Goal: Task Accomplishment & Management: Manage account settings

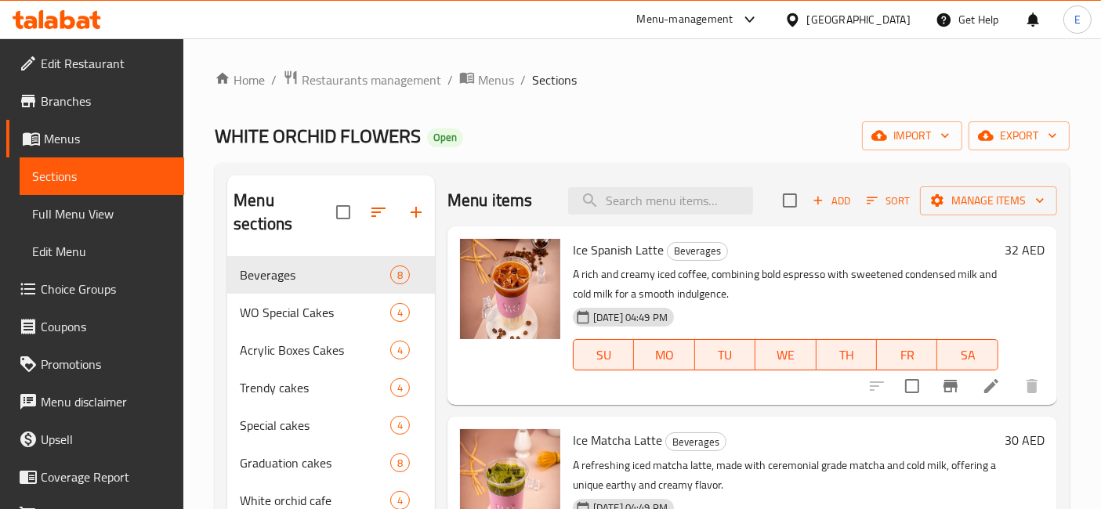
click at [668, 14] on div "Menu-management" at bounding box center [685, 19] width 96 height 19
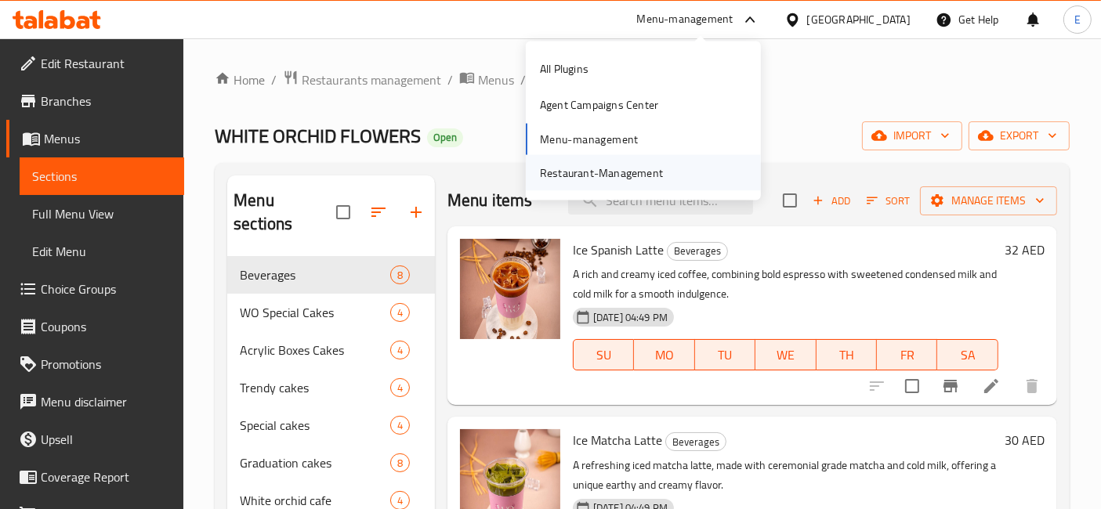
click at [620, 168] on div "Restaurant-Management" at bounding box center [601, 172] width 123 height 17
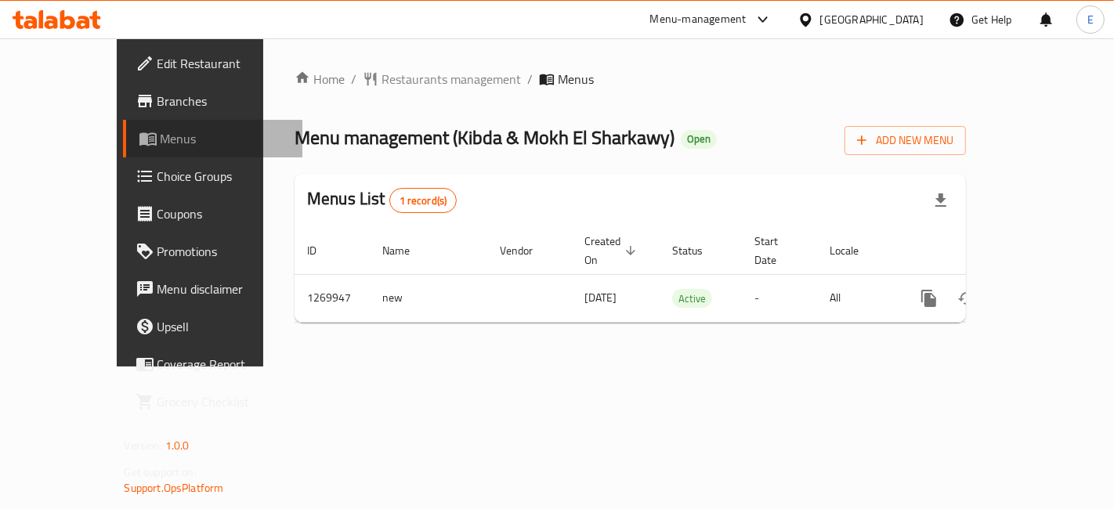
click at [161, 139] on span "Menus" at bounding box center [225, 138] width 129 height 19
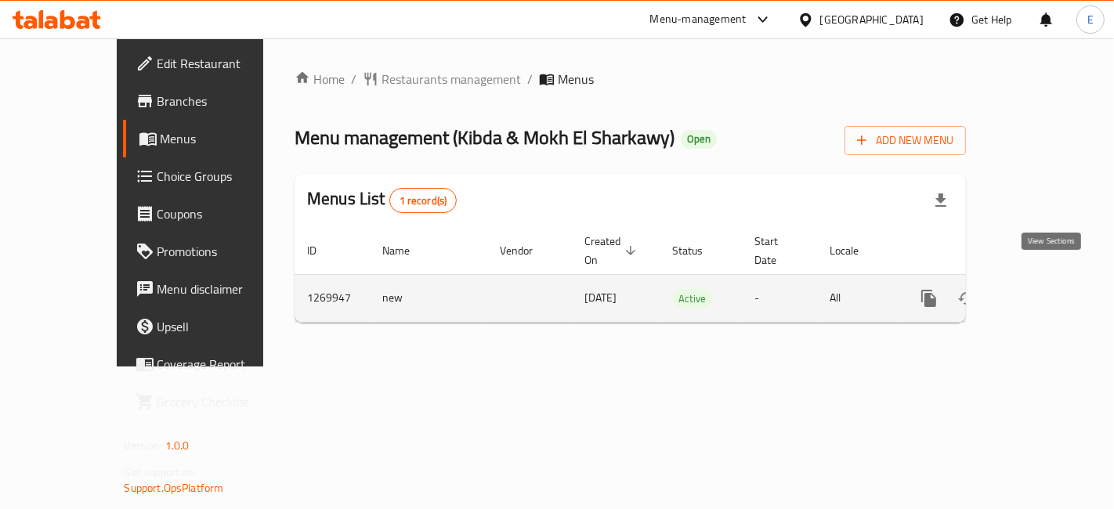
click at [1051, 289] on icon "enhanced table" at bounding box center [1042, 298] width 19 height 19
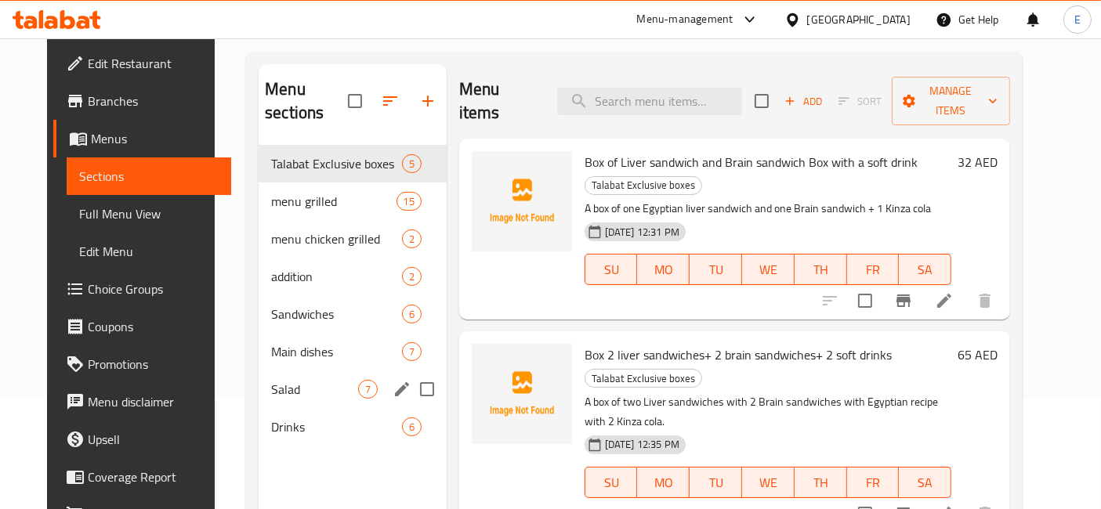
scroll to position [113, 0]
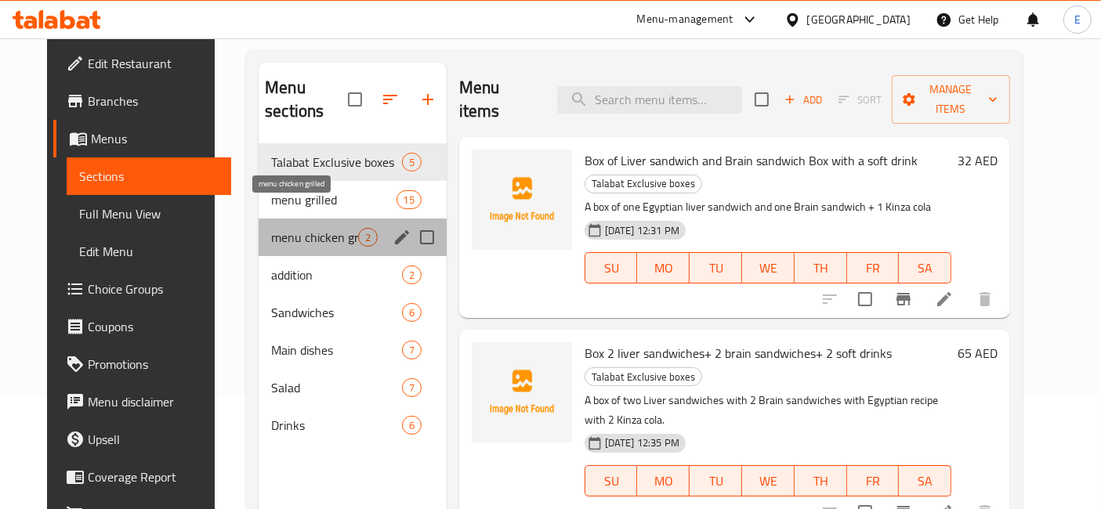
click at [282, 228] on span "menu chicken grilled" at bounding box center [314, 237] width 87 height 19
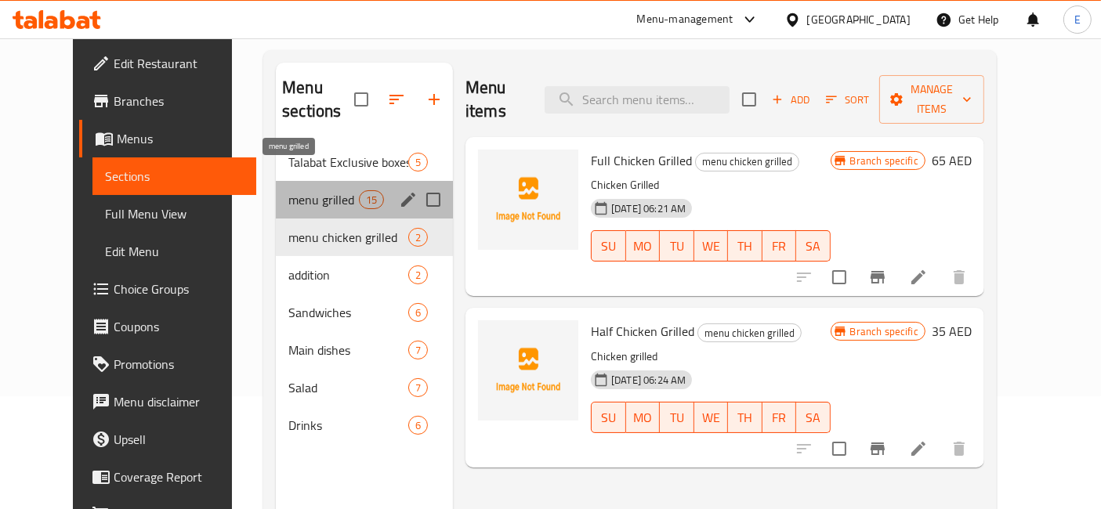
click at [288, 190] on span "menu grilled" at bounding box center [323, 199] width 71 height 19
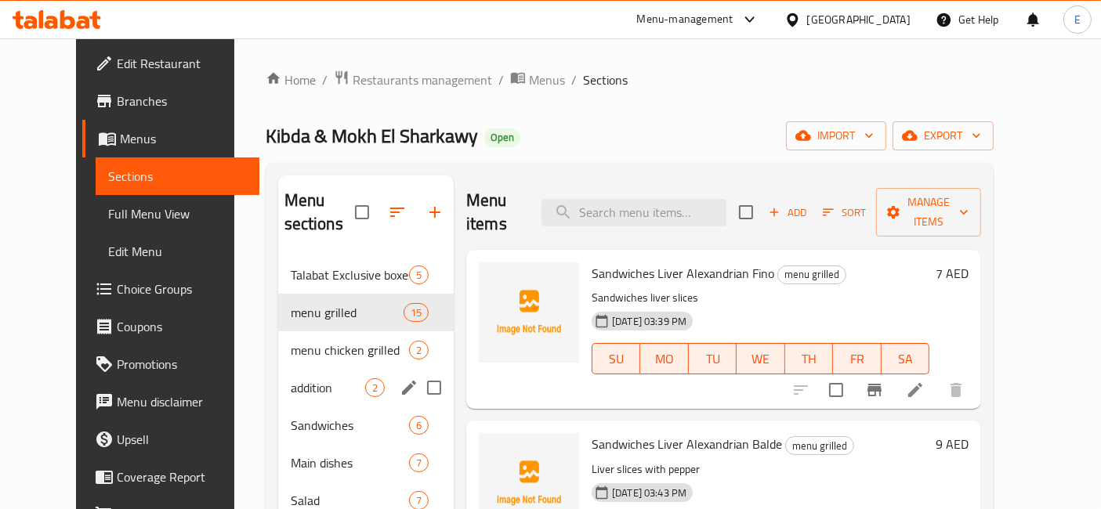
click at [278, 343] on div "menu chicken grilled 2" at bounding box center [365, 350] width 175 height 38
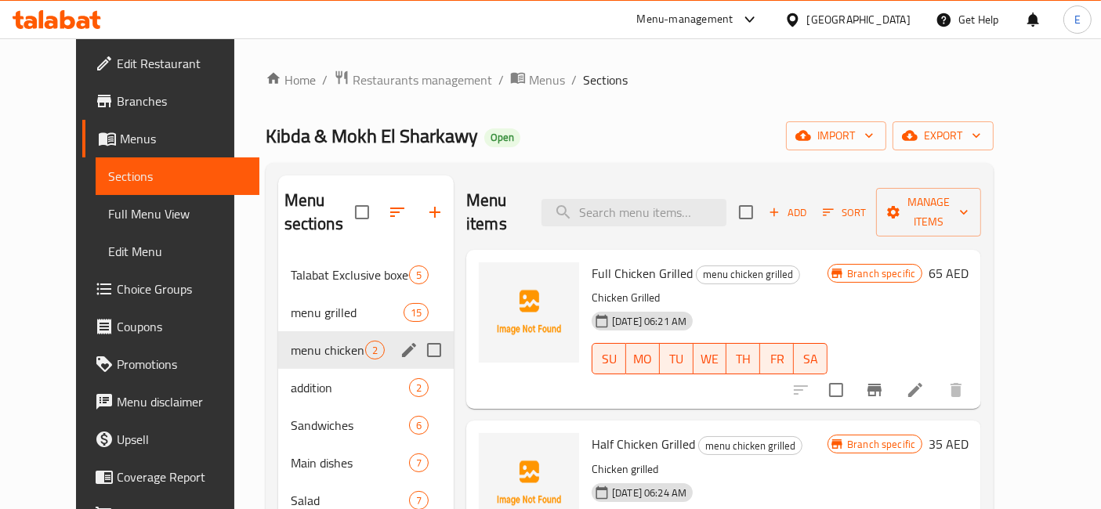
click at [291, 341] on span "menu chicken grilled" at bounding box center [328, 350] width 74 height 19
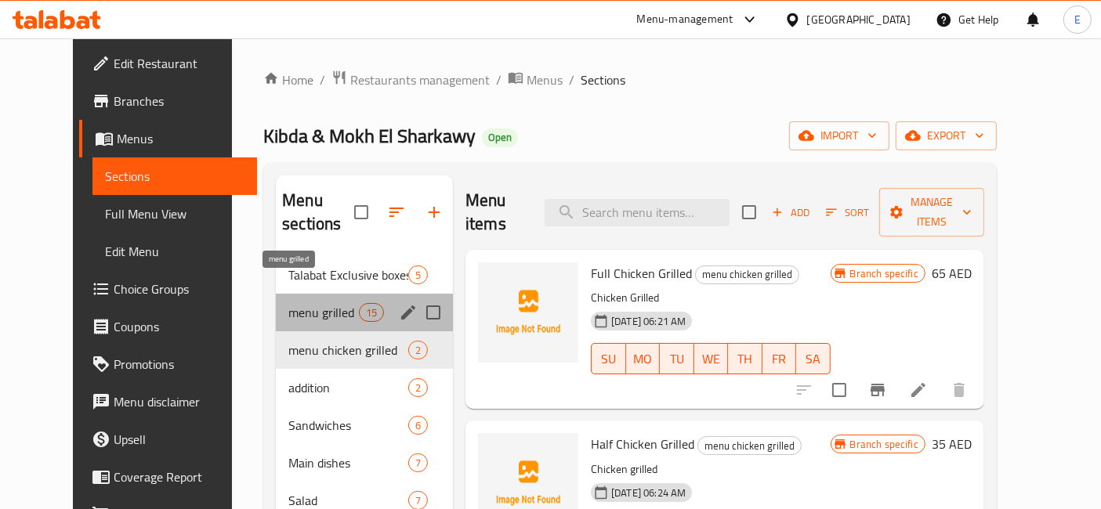
click at [330, 303] on span "menu grilled" at bounding box center [323, 312] width 71 height 19
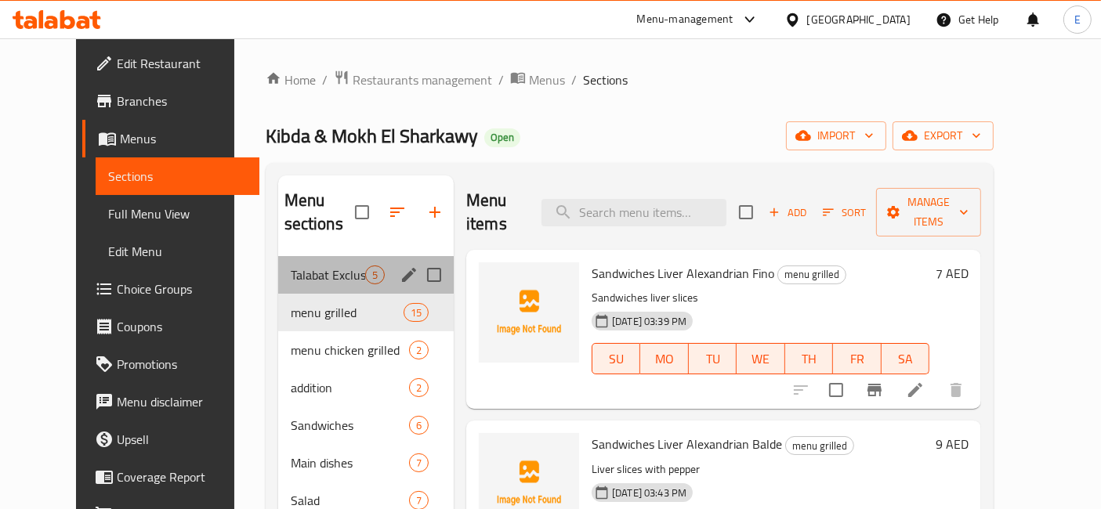
click at [278, 269] on div "Talabat Exclusive boxes 5" at bounding box center [365, 275] width 175 height 38
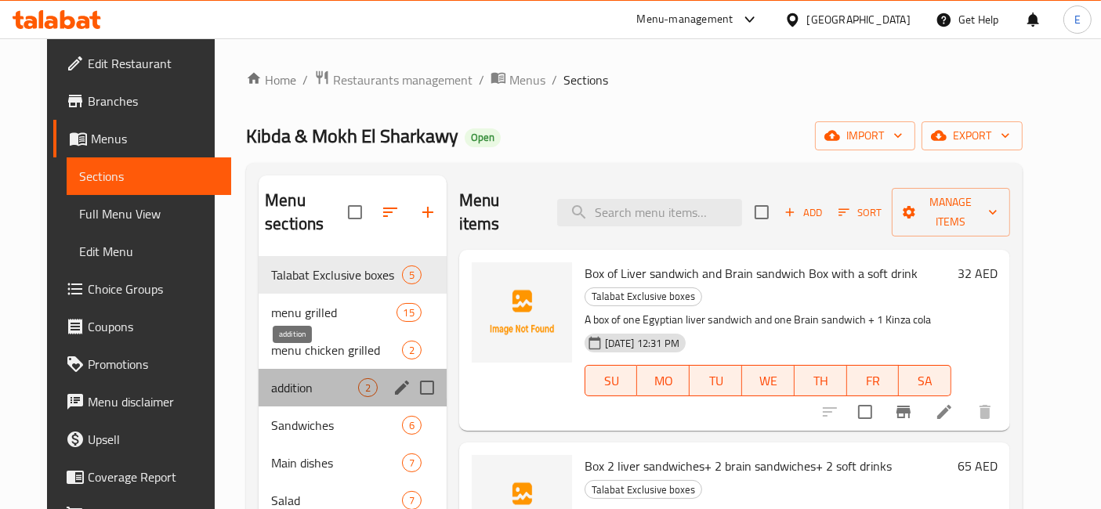
click at [281, 378] on span "addition" at bounding box center [314, 387] width 87 height 19
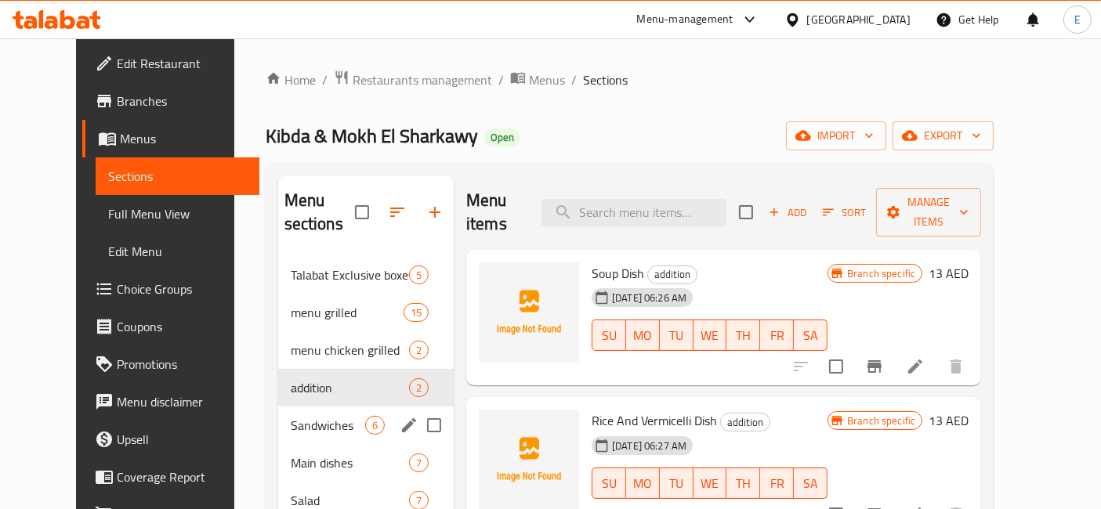
click at [317, 416] on span "Sandwiches" at bounding box center [328, 425] width 74 height 19
